Goal: Information Seeking & Learning: Learn about a topic

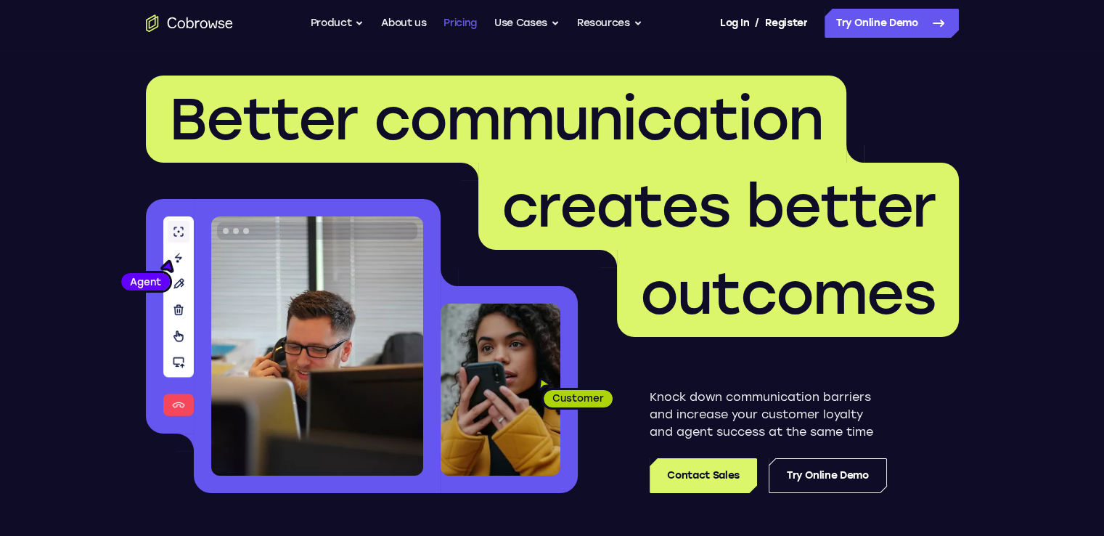
click at [467, 23] on link "Pricing" at bounding box center [459, 23] width 33 height 29
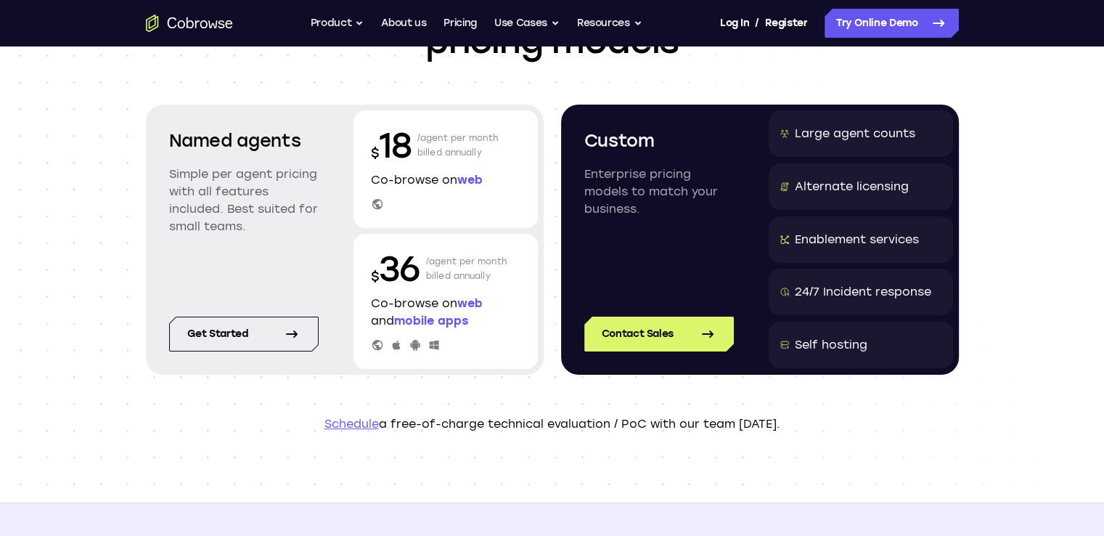
click at [211, 15] on icon "Go to the home page" at bounding box center [189, 23] width 87 height 17
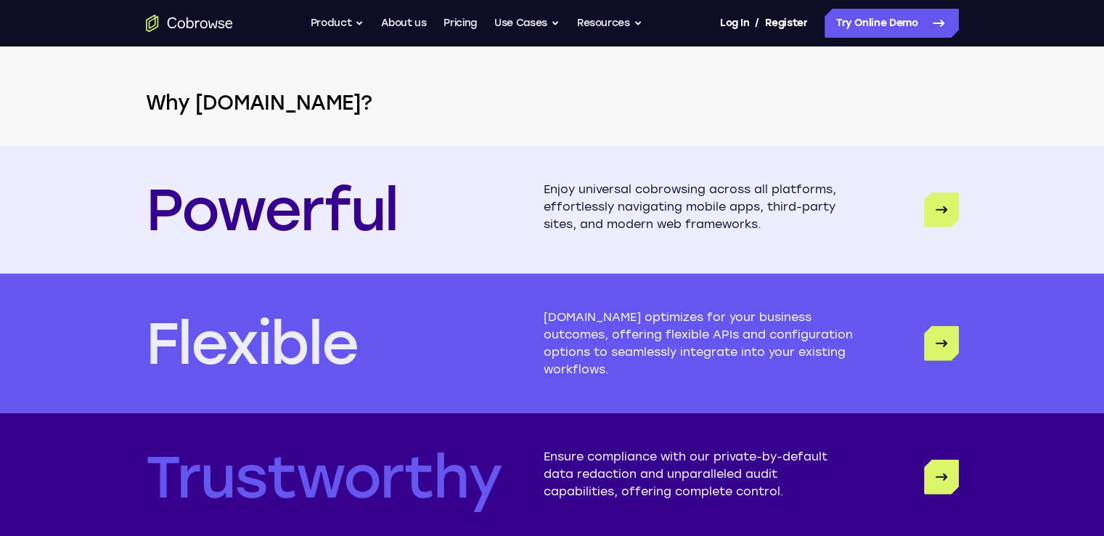
scroll to position [3421, 0]
